Goal: Transaction & Acquisition: Purchase product/service

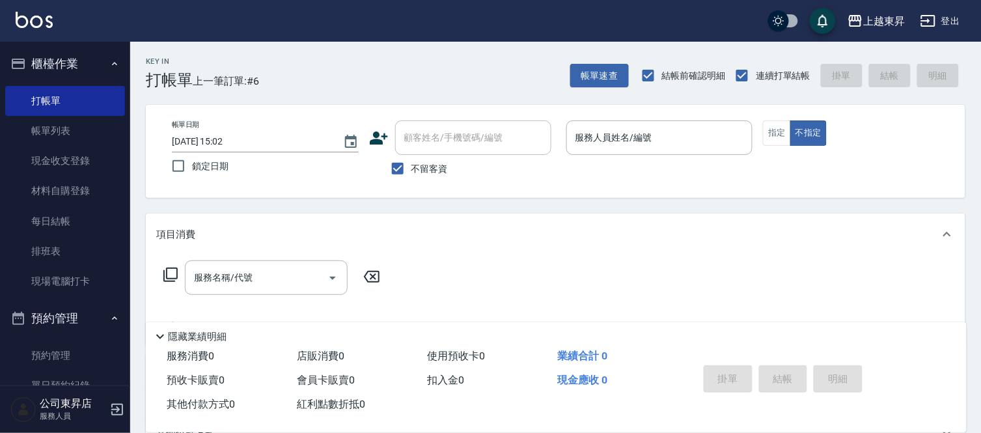
click at [26, 426] on div "公司東昇店 服務人員" at bounding box center [65, 409] width 130 height 47
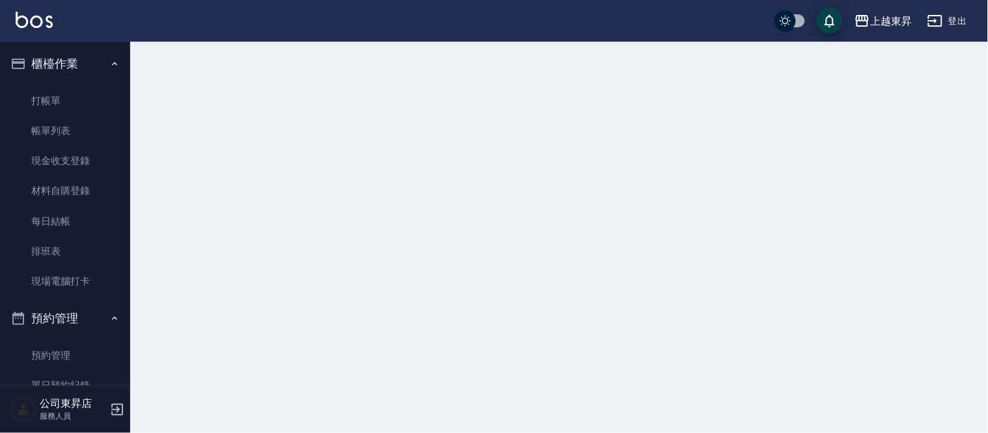
click at [24, 430] on div "公司東昇店 服務人員" at bounding box center [65, 409] width 130 height 47
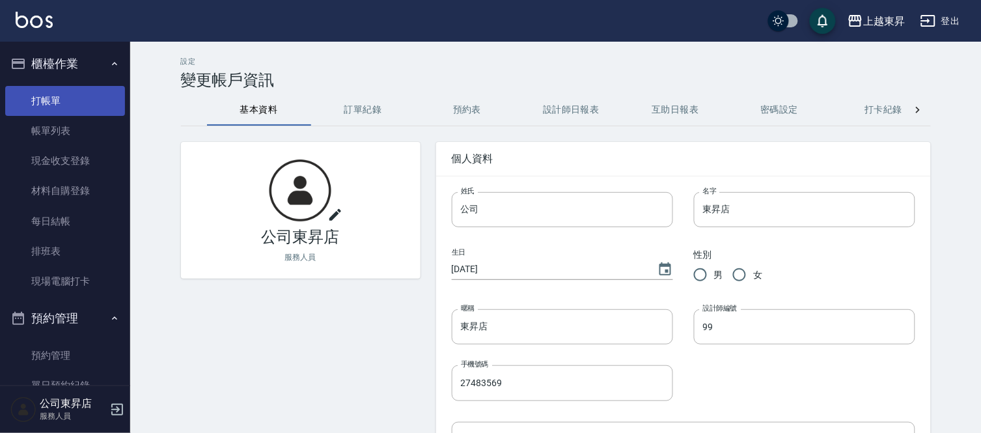
click at [83, 89] on link "打帳單" at bounding box center [65, 101] width 120 height 30
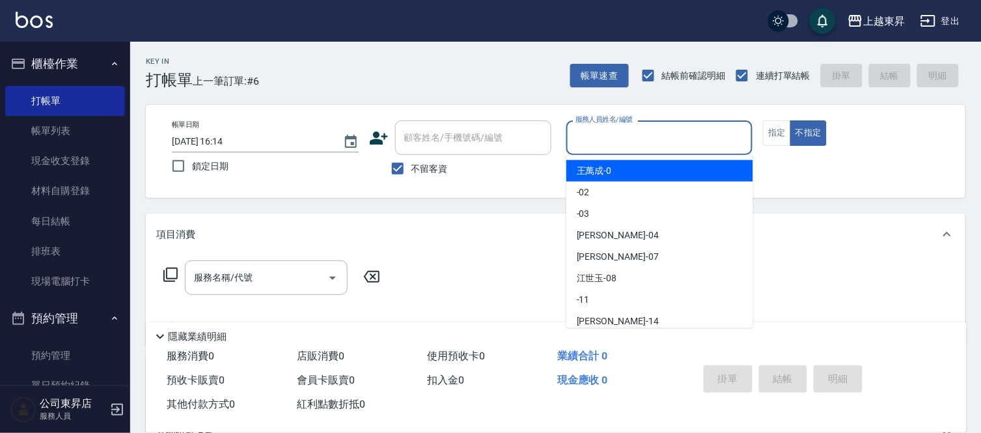
click at [603, 139] on input "服務人員姓名/編號" at bounding box center [659, 137] width 175 height 23
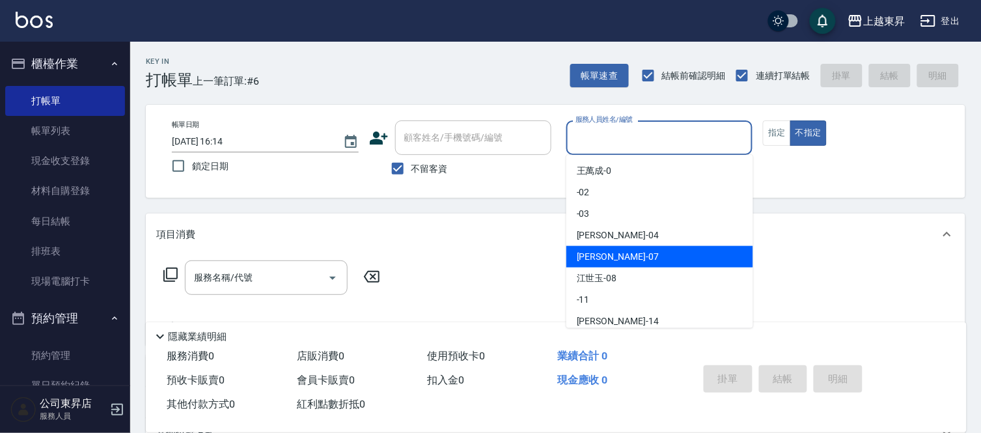
click at [591, 252] on span "[PERSON_NAME] -07" at bounding box center [618, 257] width 82 height 14
type input "[PERSON_NAME]-07"
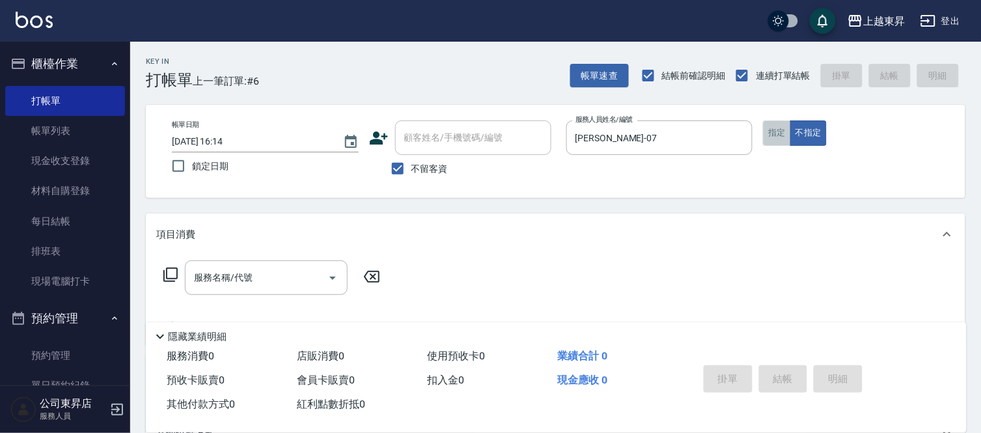
click at [769, 135] on button "指定" at bounding box center [777, 132] width 28 height 25
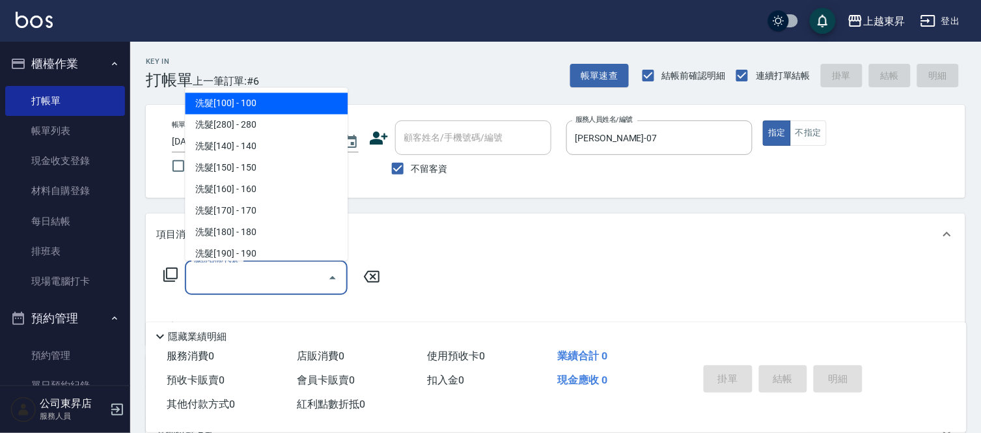
click at [280, 276] on input "服務名稱/代號" at bounding box center [257, 277] width 132 height 23
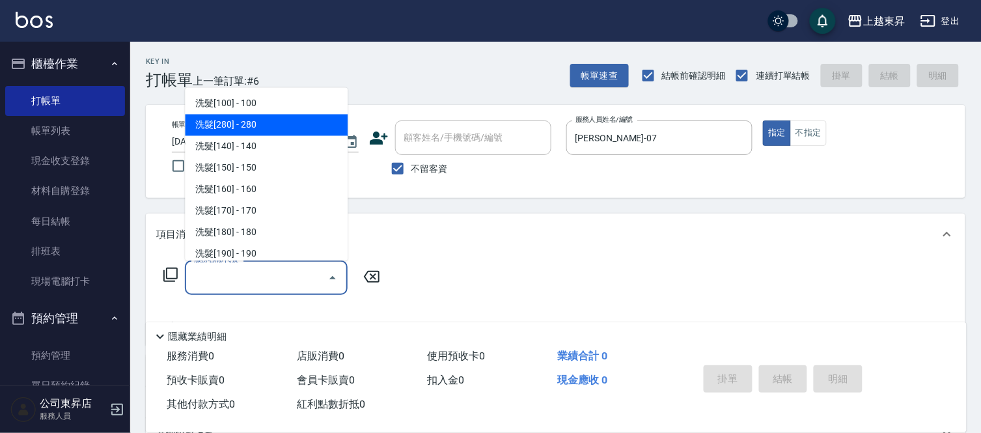
click at [284, 122] on span "洗髮[280] - 280" at bounding box center [266, 125] width 163 height 21
type input "洗髮[280](202)"
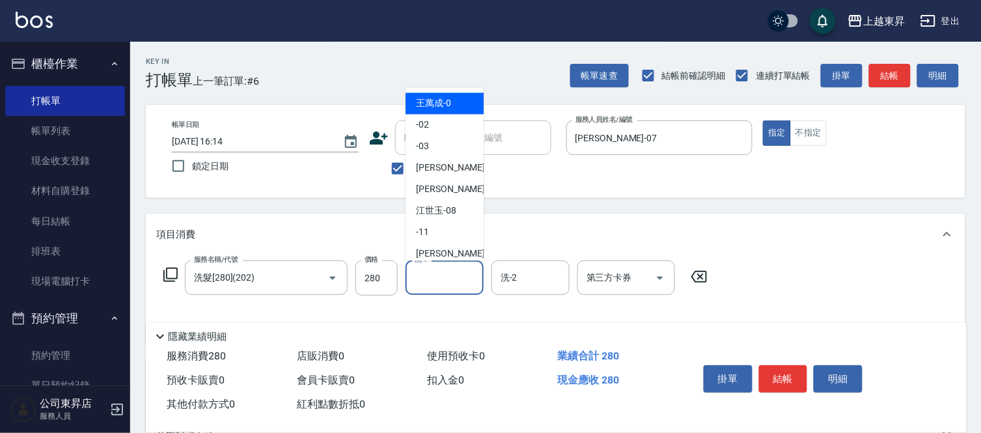
click at [430, 282] on input "洗-1" at bounding box center [444, 277] width 66 height 23
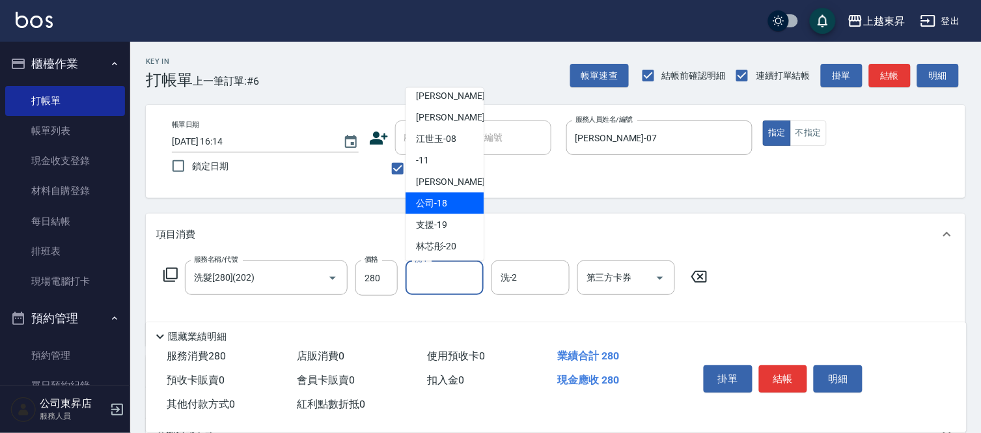
scroll to position [145, 0]
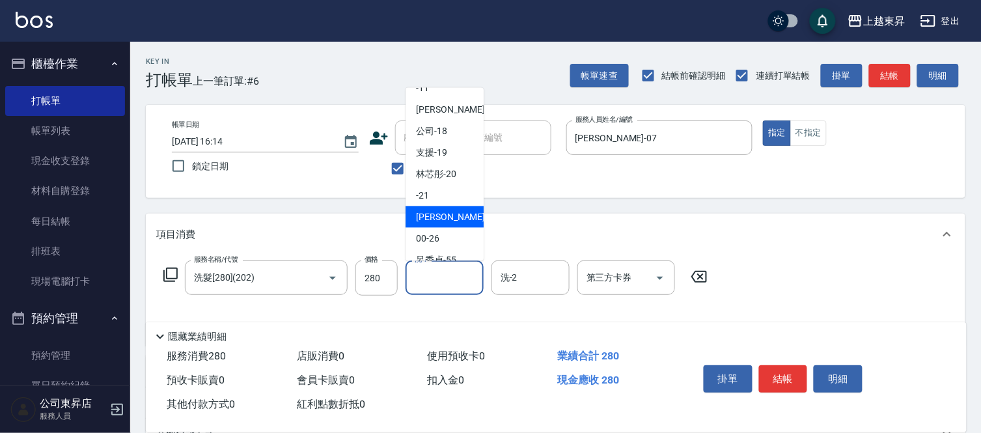
click at [458, 212] on div "[PERSON_NAME]-22" at bounding box center [445, 216] width 78 height 21
type input "[PERSON_NAME]-22"
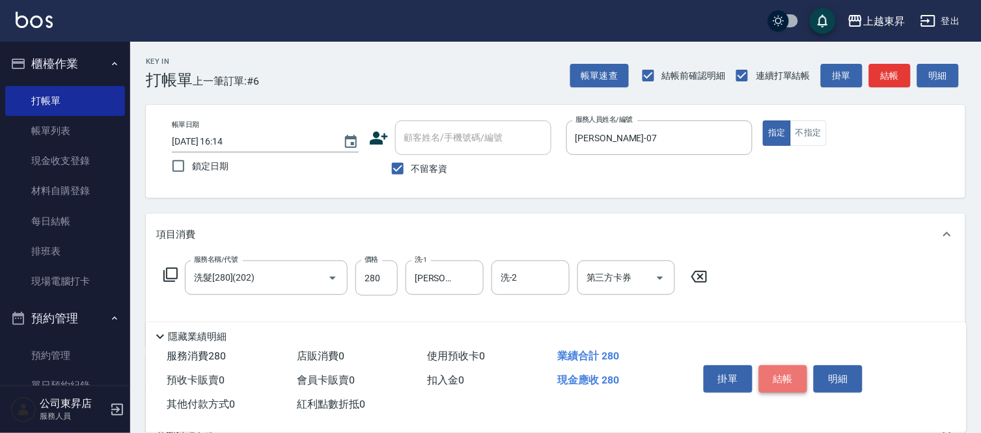
click at [788, 372] on button "結帳" at bounding box center [783, 378] width 49 height 27
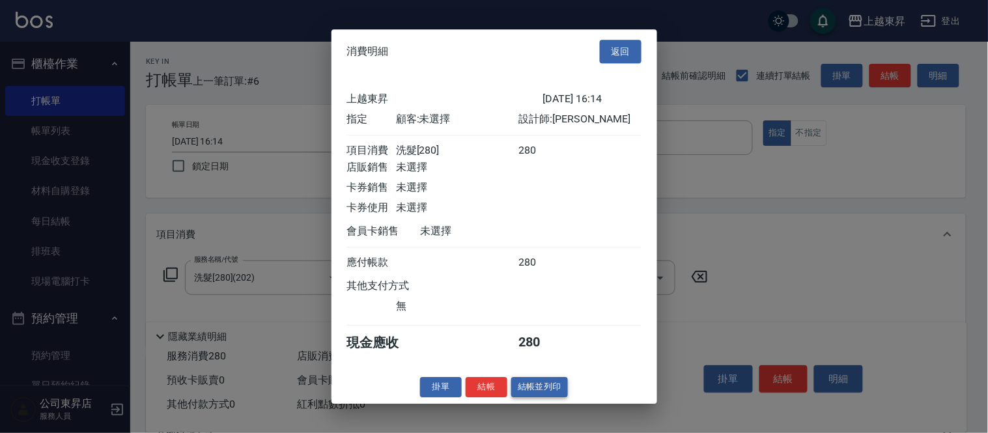
click at [542, 393] on button "結帳並列印" at bounding box center [539, 387] width 57 height 20
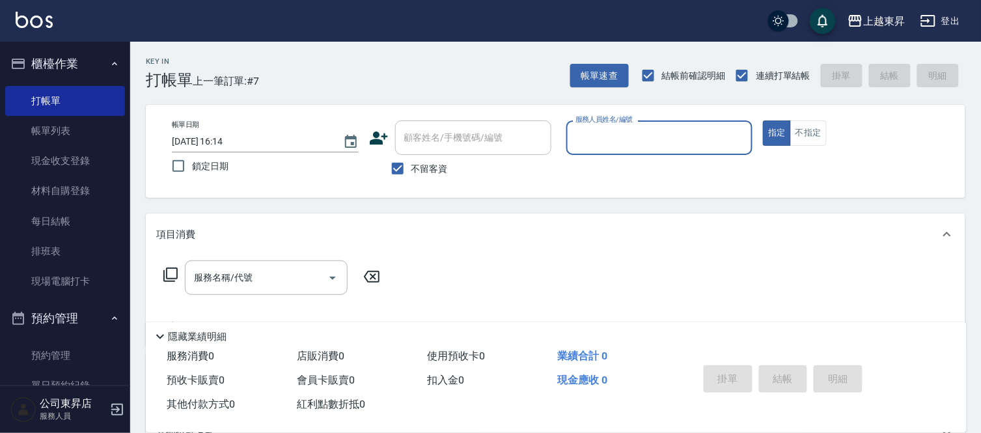
click at [418, 165] on span "不留客資" at bounding box center [429, 169] width 36 height 14
click at [411, 165] on input "不留客資" at bounding box center [397, 168] width 27 height 27
checkbox input "false"
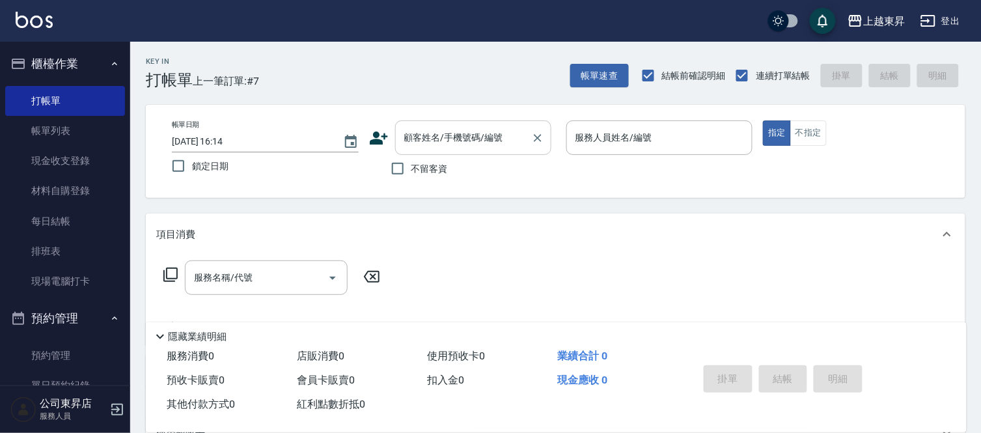
click at [434, 143] on input "顧客姓名/手機號碼/編號" at bounding box center [463, 137] width 125 height 23
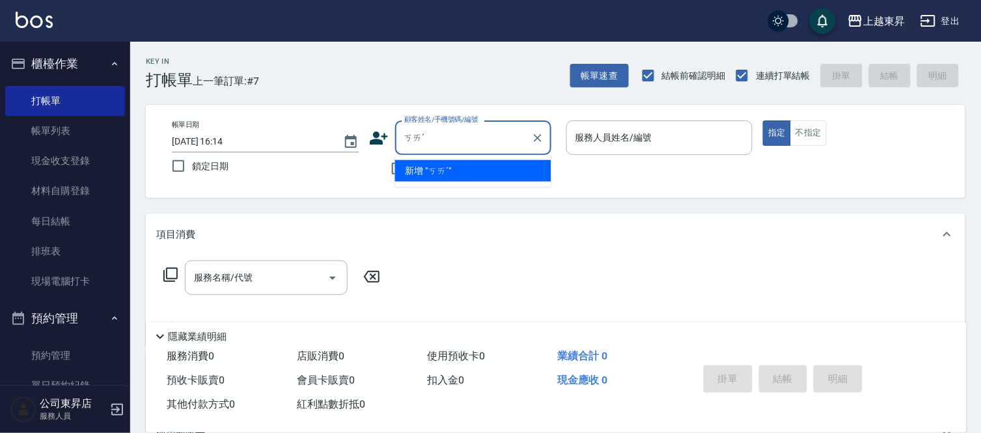
type input "ㄎ"
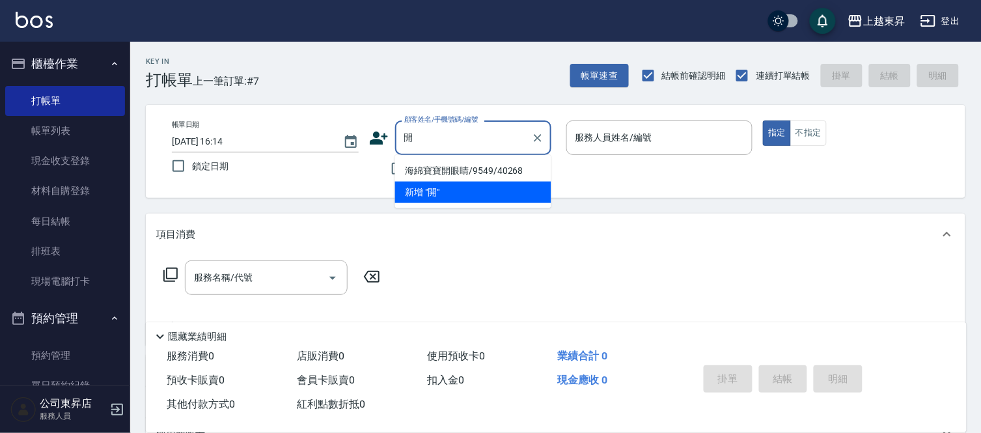
type input "揩"
type input "侅"
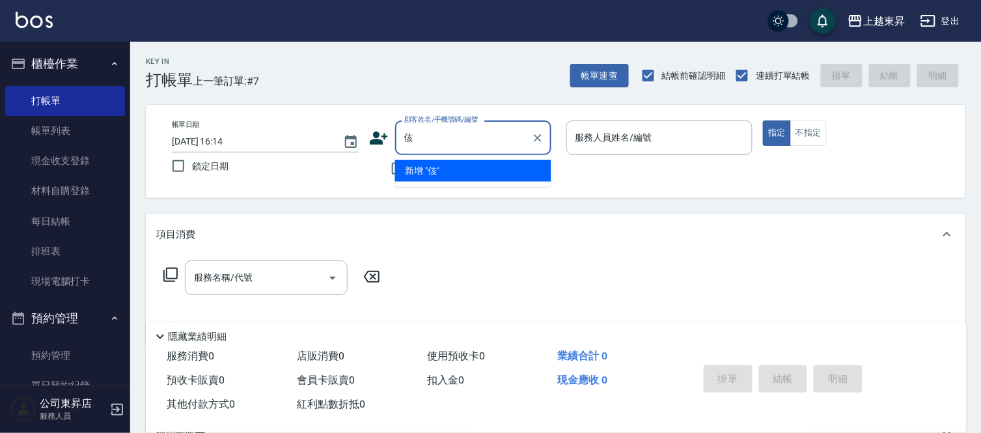
type input "開"
type input "愾"
type input "開"
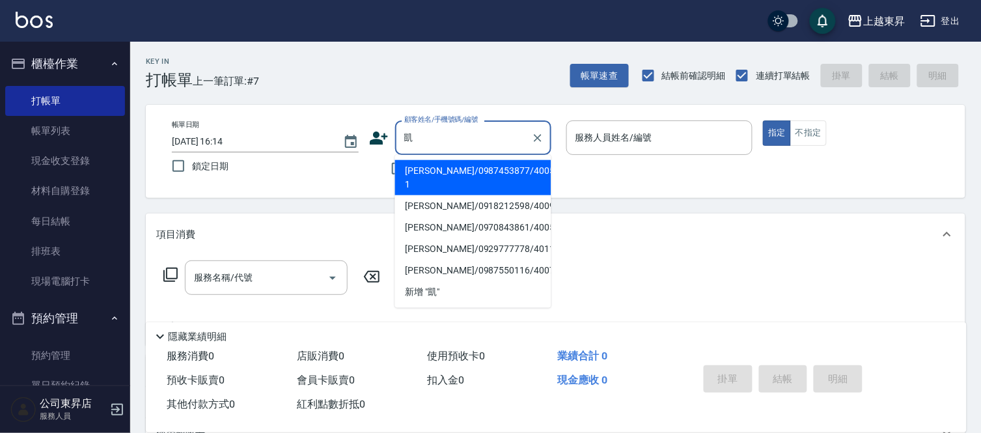
click at [432, 219] on li "[PERSON_NAME]/0970843861/40053" at bounding box center [473, 227] width 156 height 21
type input "[PERSON_NAME]/0970843861/40053"
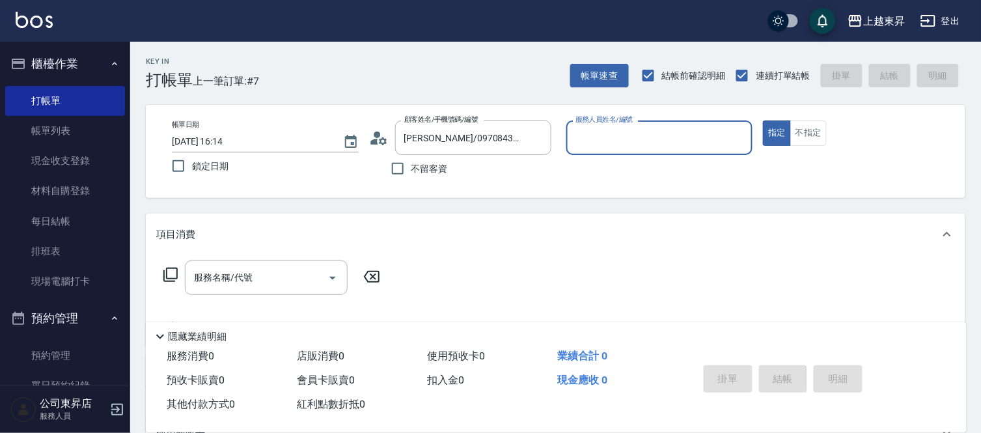
type input "[PERSON_NAME]04"
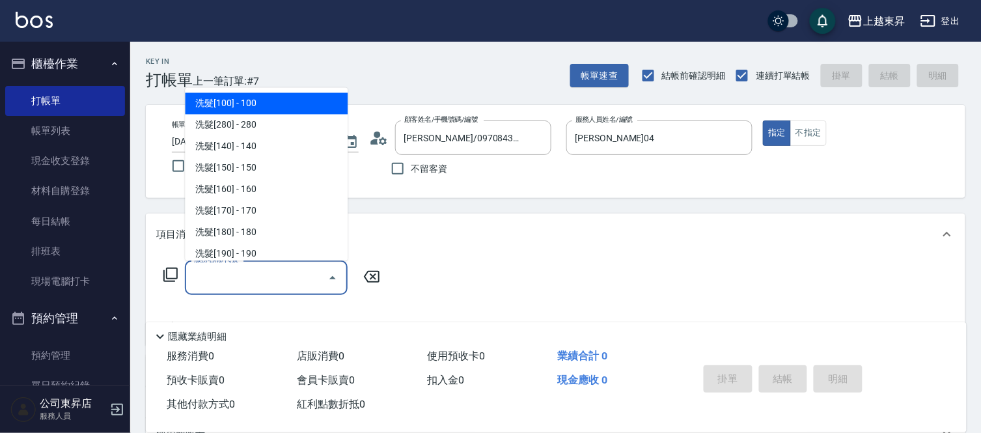
click at [232, 283] on input "服務名稱/代號" at bounding box center [257, 277] width 132 height 23
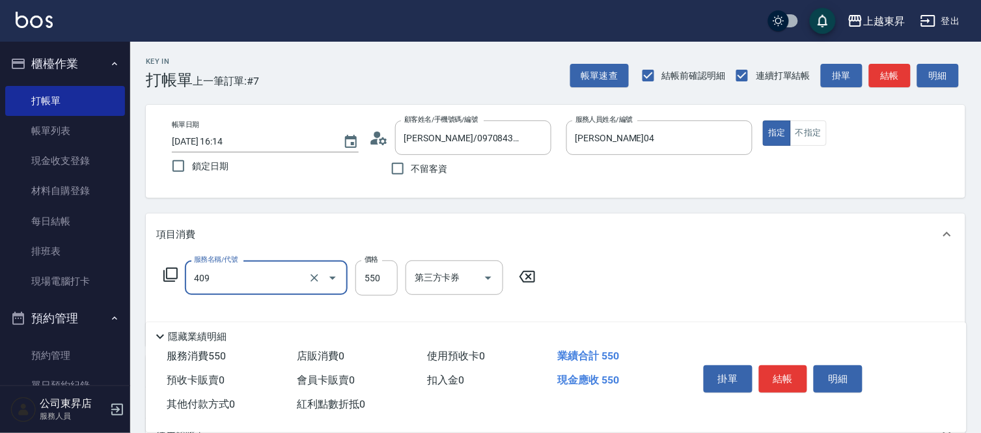
type input "剪髮(550)(409)"
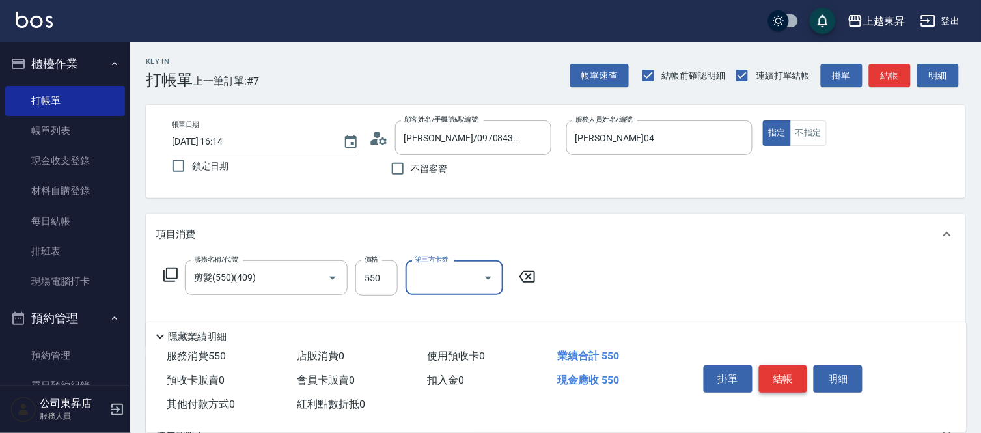
click at [766, 376] on button "結帳" at bounding box center [783, 378] width 49 height 27
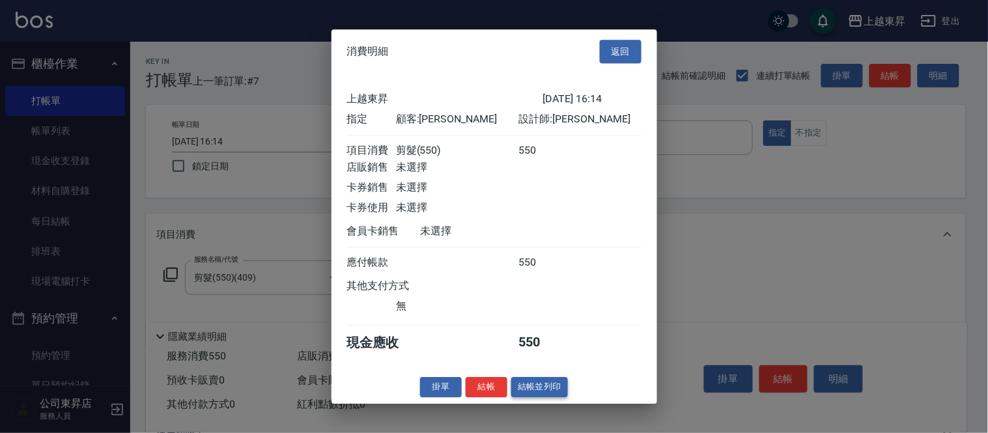
click at [536, 393] on button "結帳並列印" at bounding box center [539, 387] width 57 height 20
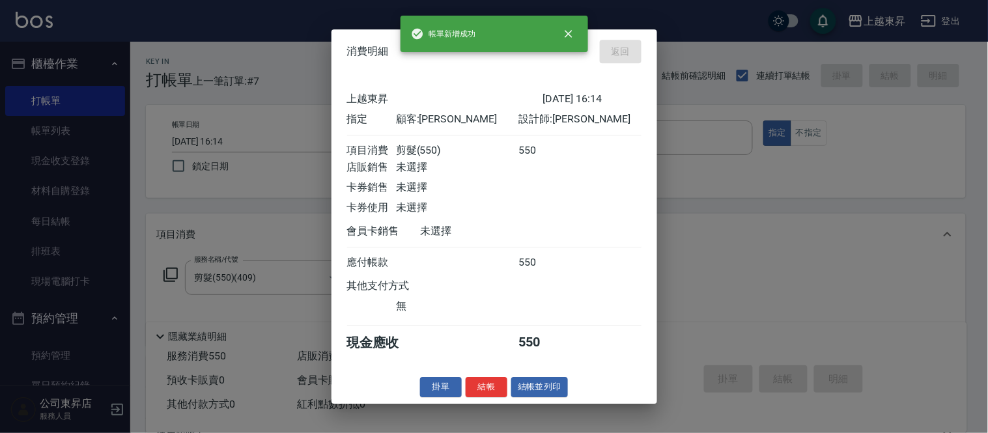
type input "[DATE] 16:36"
